Goal: Find specific page/section: Find specific page/section

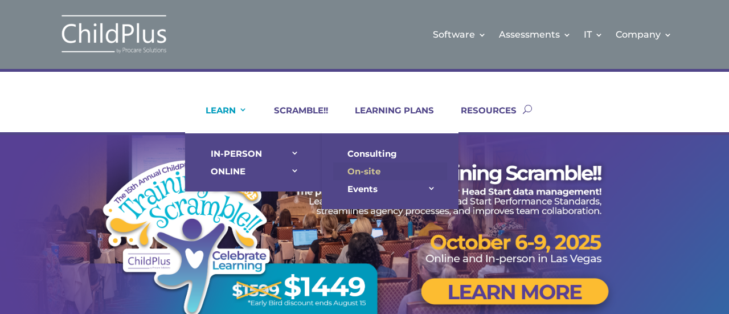
click at [369, 168] on link "On-site" at bounding box center [390, 171] width 114 height 18
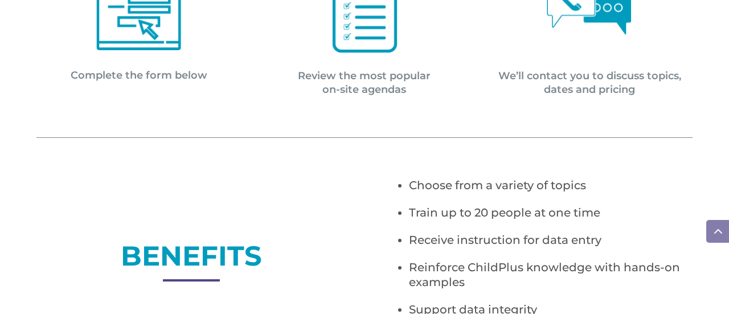
scroll to position [515, 0]
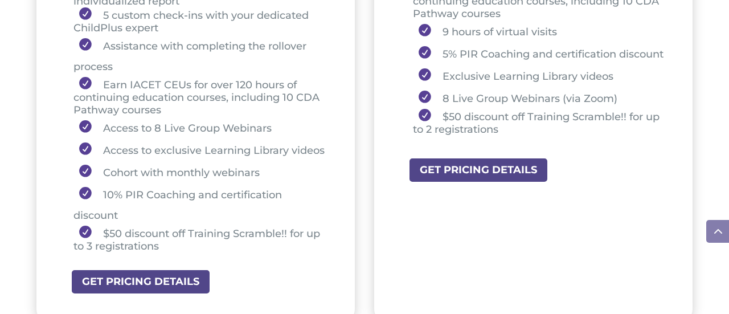
scroll to position [1071, 0]
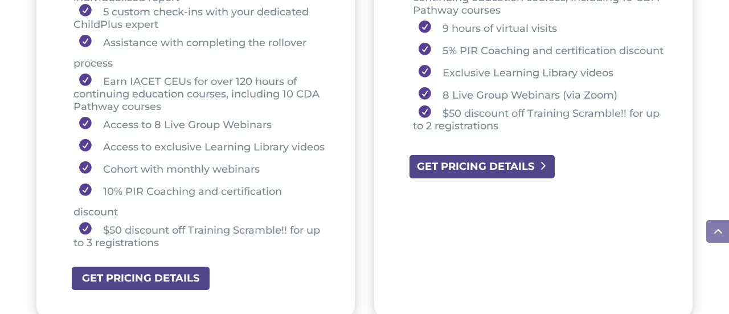
click at [488, 179] on link "GET PRICING DETAILS" at bounding box center [483, 167] width 148 height 26
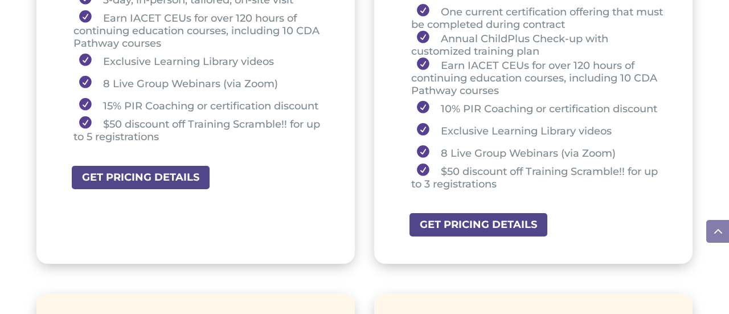
scroll to position [624, 0]
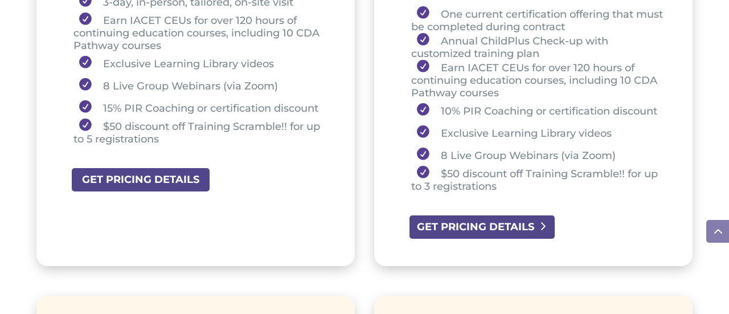
click at [456, 224] on link "GET PRICING DETAILS" at bounding box center [483, 227] width 148 height 26
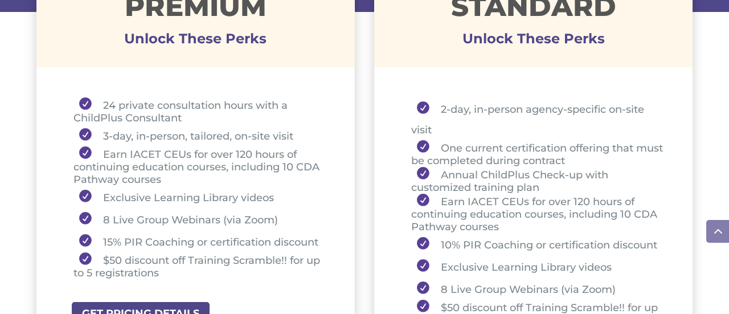
scroll to position [490, 0]
